Goal: Task Accomplishment & Management: Use online tool/utility

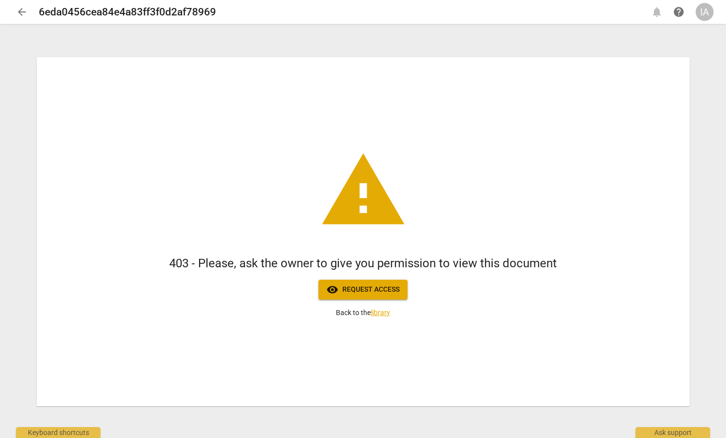
click at [102, 230] on div "warning 403 - Please, ask the owner to give you permission to view this documen…" at bounding box center [363, 231] width 653 height 349
drag, startPoint x: 72, startPoint y: 242, endPoint x: 73, endPoint y: 232, distance: 10.6
click at [72, 241] on div "warning 403 - Please, ask the owner to give you permission to view this documen…" at bounding box center [363, 231] width 653 height 349
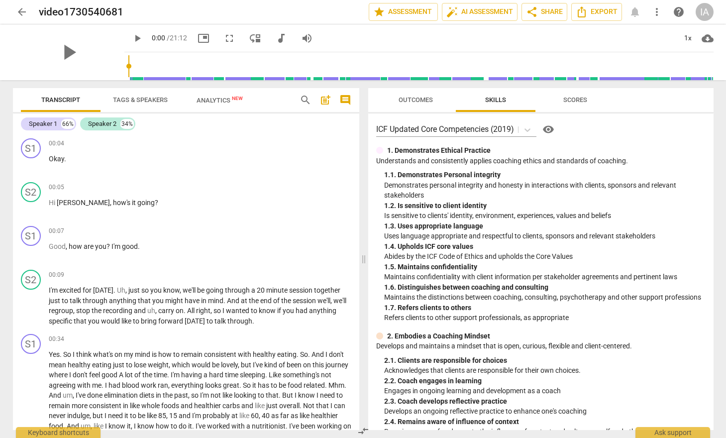
click at [20, 10] on span "arrow_back" at bounding box center [22, 12] width 12 height 12
click at [705, 11] on div "IA" at bounding box center [705, 12] width 18 height 18
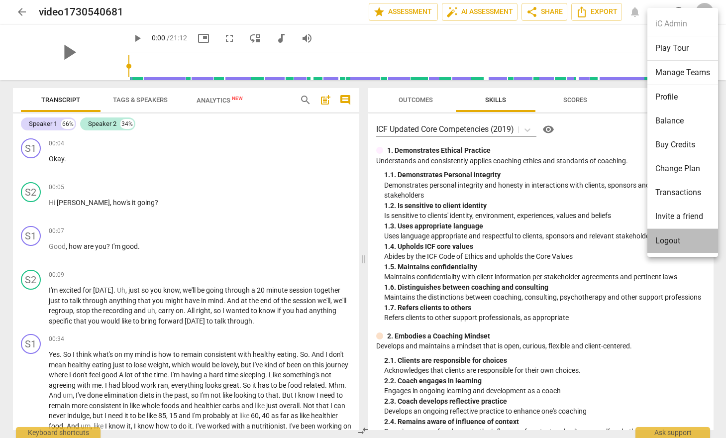
click at [677, 238] on li "Logout" at bounding box center [683, 241] width 71 height 24
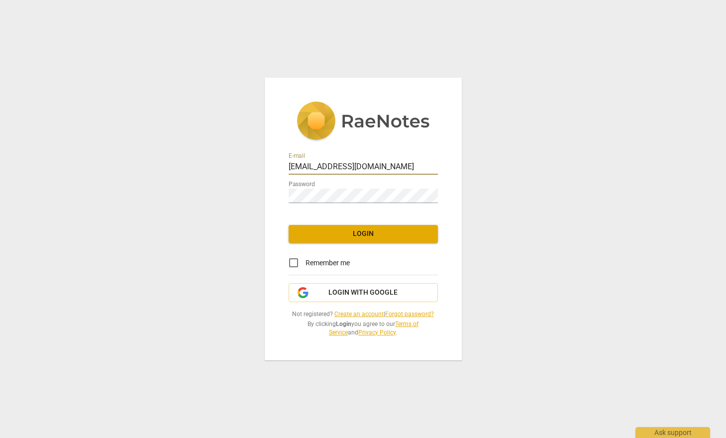
drag, startPoint x: 311, startPoint y: 170, endPoint x: 288, endPoint y: 176, distance: 24.3
click at [288, 176] on div "E-mail admin@invitechange.com Password Login Remember me Login with Google Not …" at bounding box center [363, 219] width 197 height 283
type input "steve.thorson@invitechange.com"
click at [332, 188] on div "Password" at bounding box center [363, 192] width 149 height 22
click at [257, 210] on div "E-mail steve.thorson@invitechange.com Password Login Remember me Login with Goo…" at bounding box center [363, 219] width 726 height 438
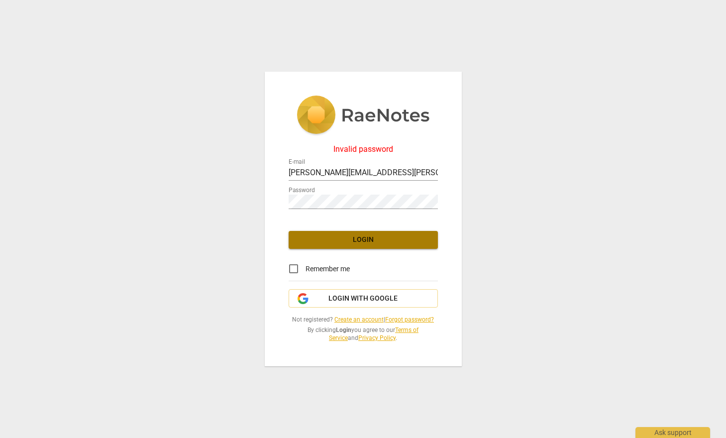
click at [355, 241] on span "Login" at bounding box center [363, 240] width 133 height 10
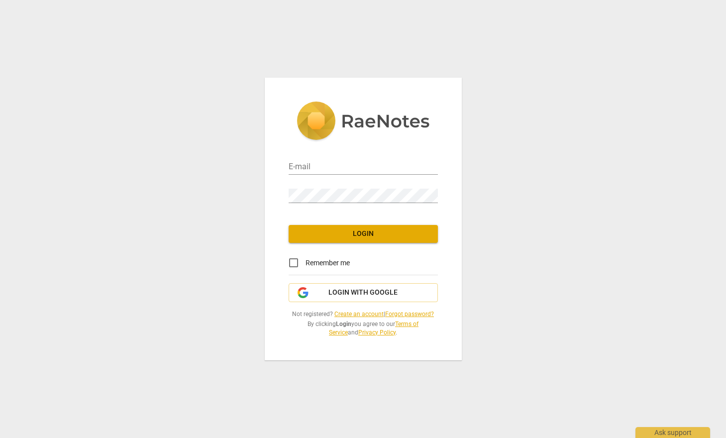
type input "[EMAIL_ADDRESS][DOMAIN_NAME]"
click at [341, 292] on span "Login with Google" at bounding box center [363, 293] width 69 height 10
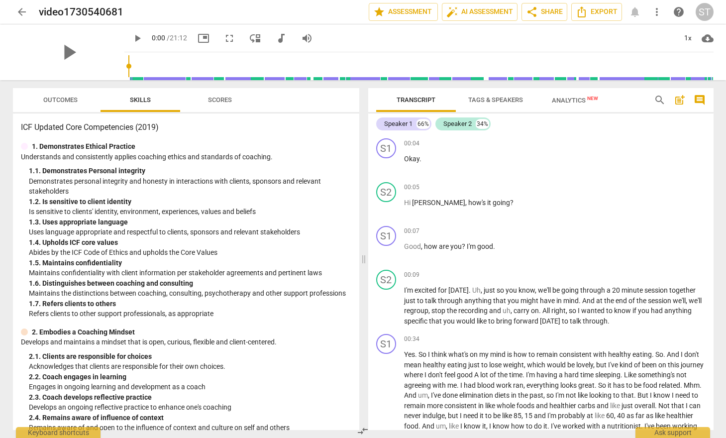
click at [137, 19] on div "arrow_back video1730540681 edit star Assessment auto_fix_high AI Assessment sha…" at bounding box center [363, 12] width 701 height 18
click at [700, 102] on span "comment" at bounding box center [700, 100] width 12 height 12
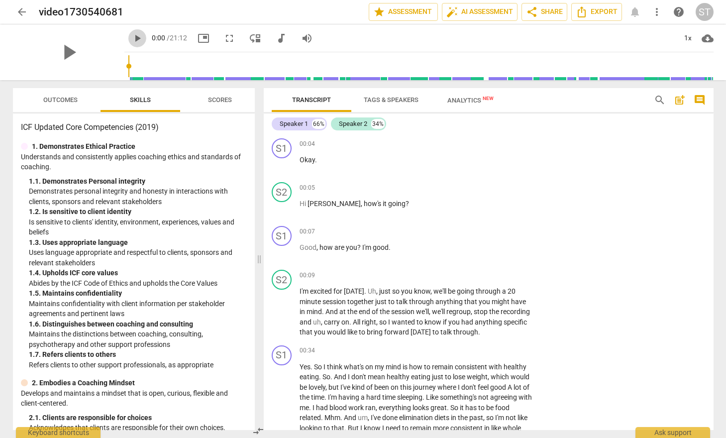
click at [131, 37] on span "play_arrow" at bounding box center [137, 38] width 12 height 12
type input "8"
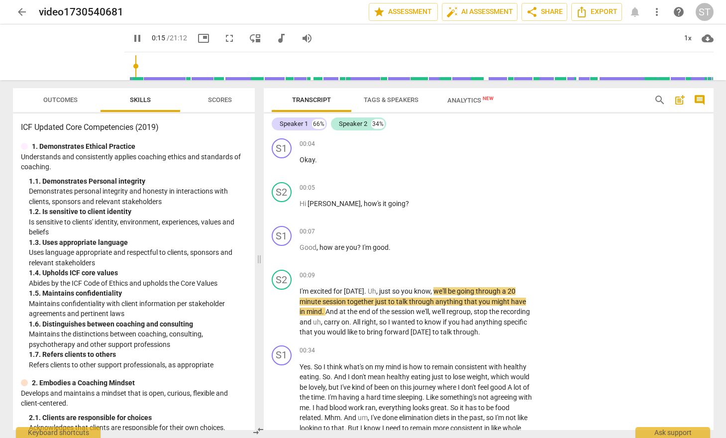
click at [131, 38] on span "pause" at bounding box center [137, 38] width 12 height 12
click at [107, 85] on div "Outcomes Skills Scores ICF Updated Core Competencies (2019) 1. Demonstrates Eth…" at bounding box center [132, 259] width 254 height 358
click at [131, 36] on span "play_arrow" at bounding box center [137, 38] width 12 height 12
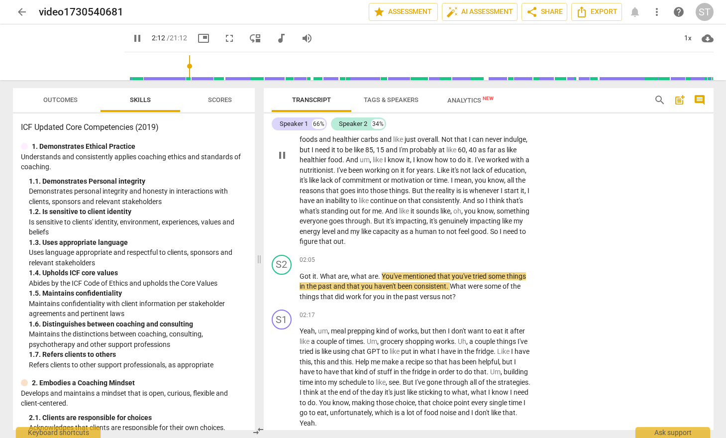
scroll to position [349, 0]
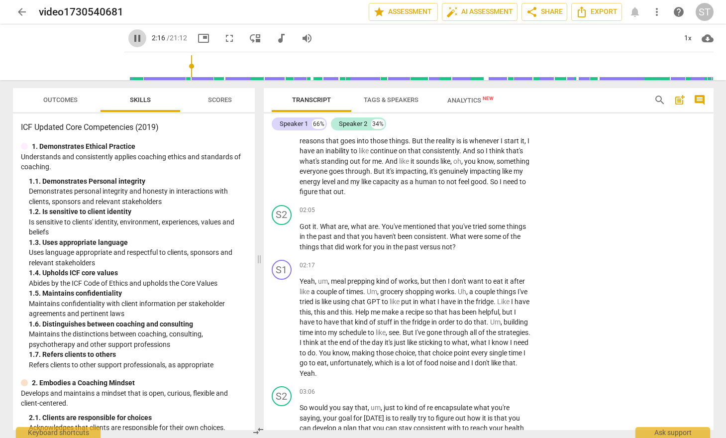
click at [131, 36] on span "pause" at bounding box center [137, 38] width 12 height 12
type input "137"
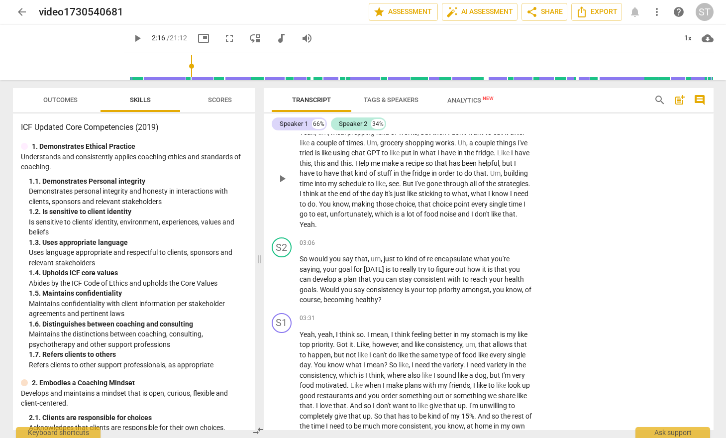
scroll to position [498, 0]
